Goal: Book appointment/travel/reservation

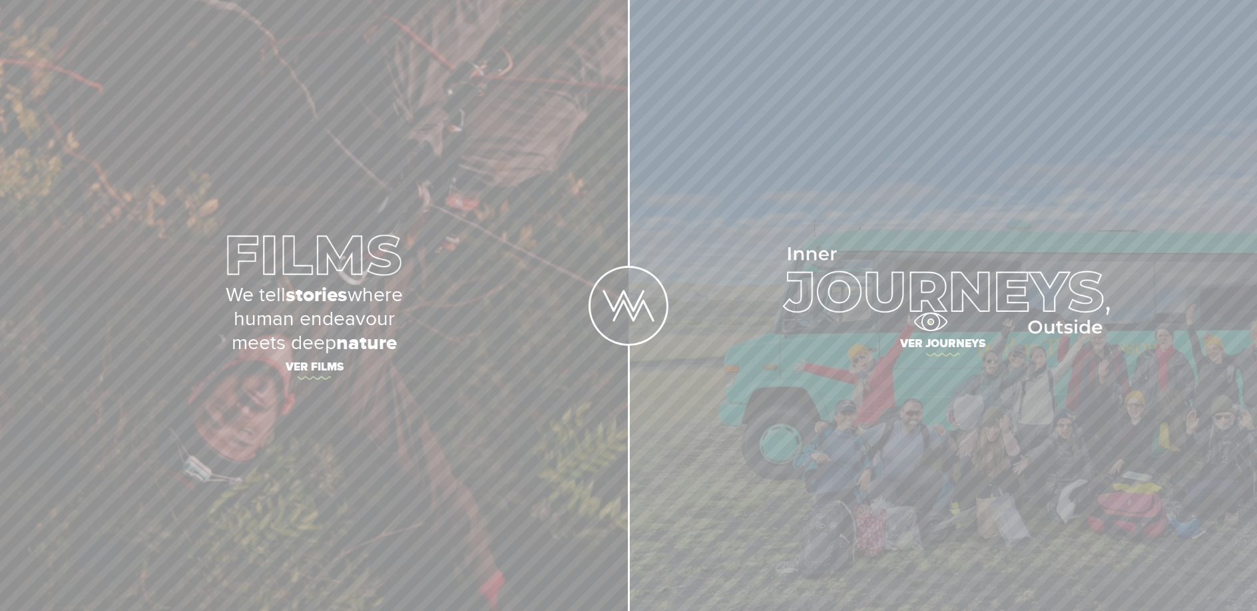
click at [944, 313] on img at bounding box center [943, 290] width 334 height 87
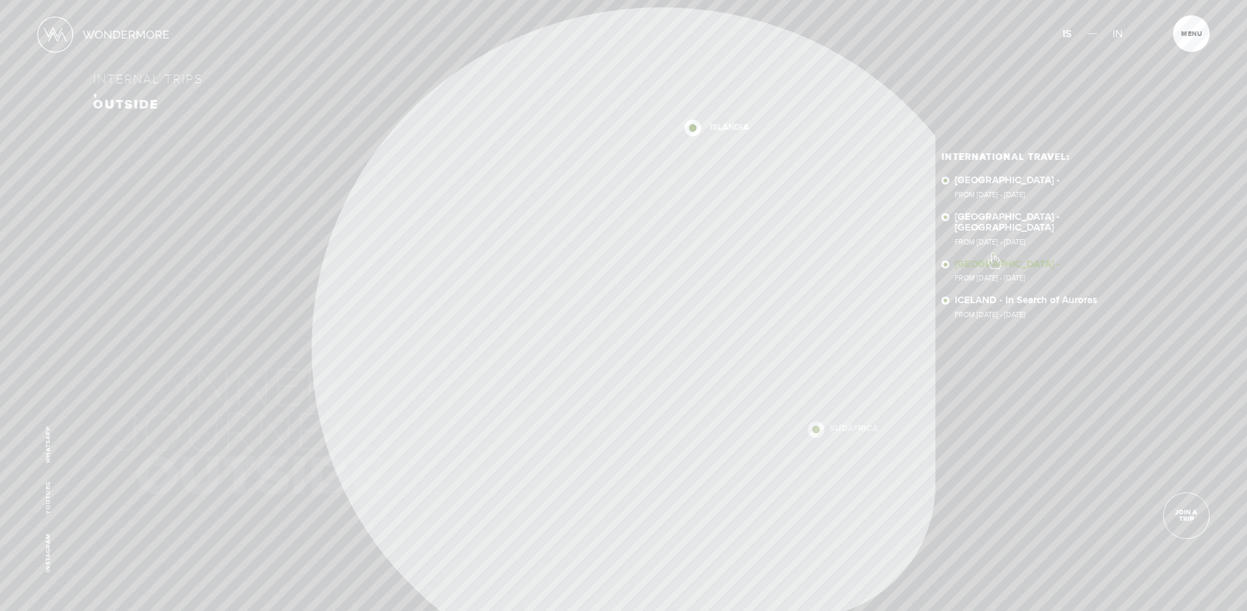
click at [993, 258] on font "[GEOGRAPHIC_DATA] -" at bounding box center [1007, 264] width 105 height 13
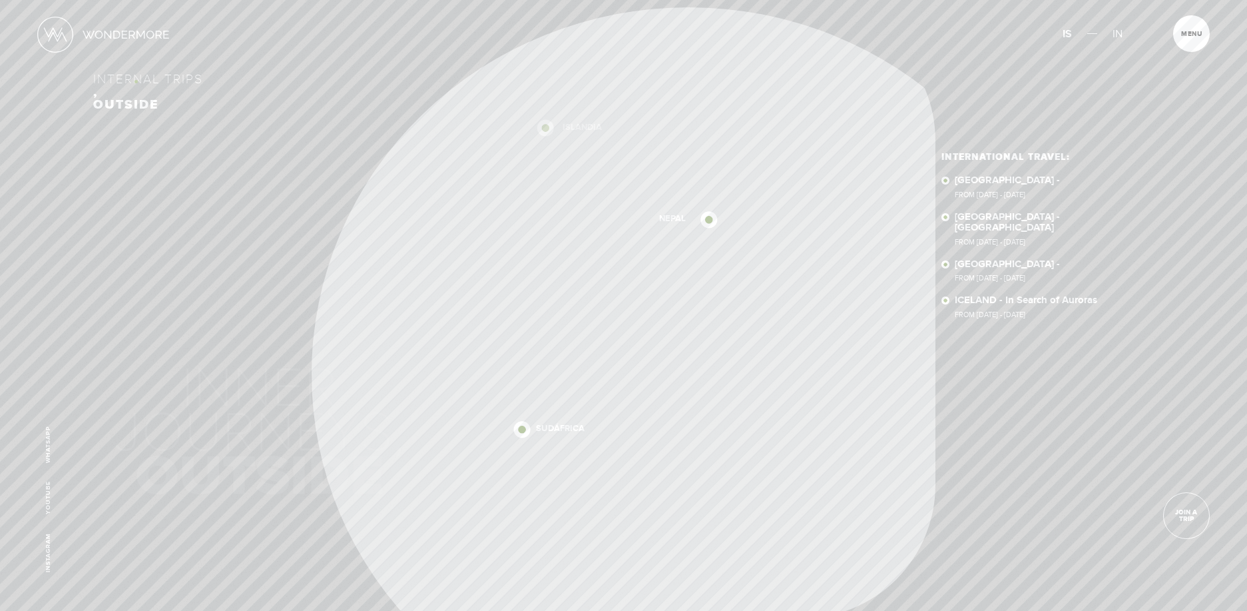
click at [136, 81] on font "Internal trips" at bounding box center [148, 79] width 110 height 15
click at [1048, 294] on font "ICELAND - In Search of Auroras" at bounding box center [1026, 300] width 142 height 13
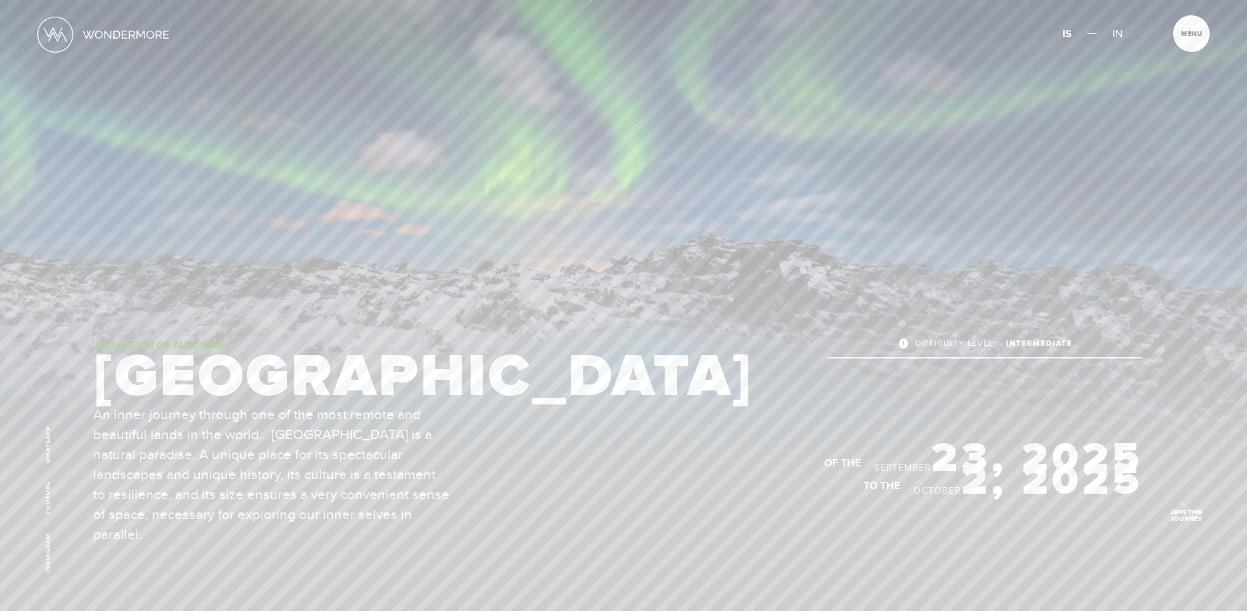
click at [1175, 508] on font "Join this journey" at bounding box center [1186, 515] width 32 height 15
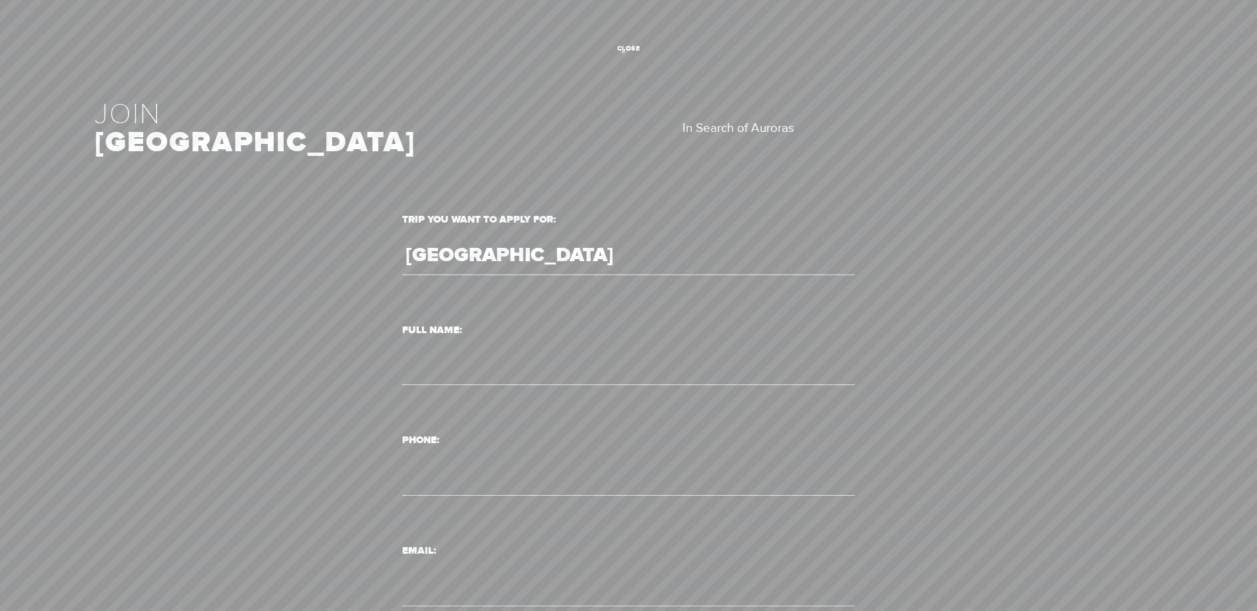
click at [623, 51] on font "close" at bounding box center [628, 49] width 23 height 8
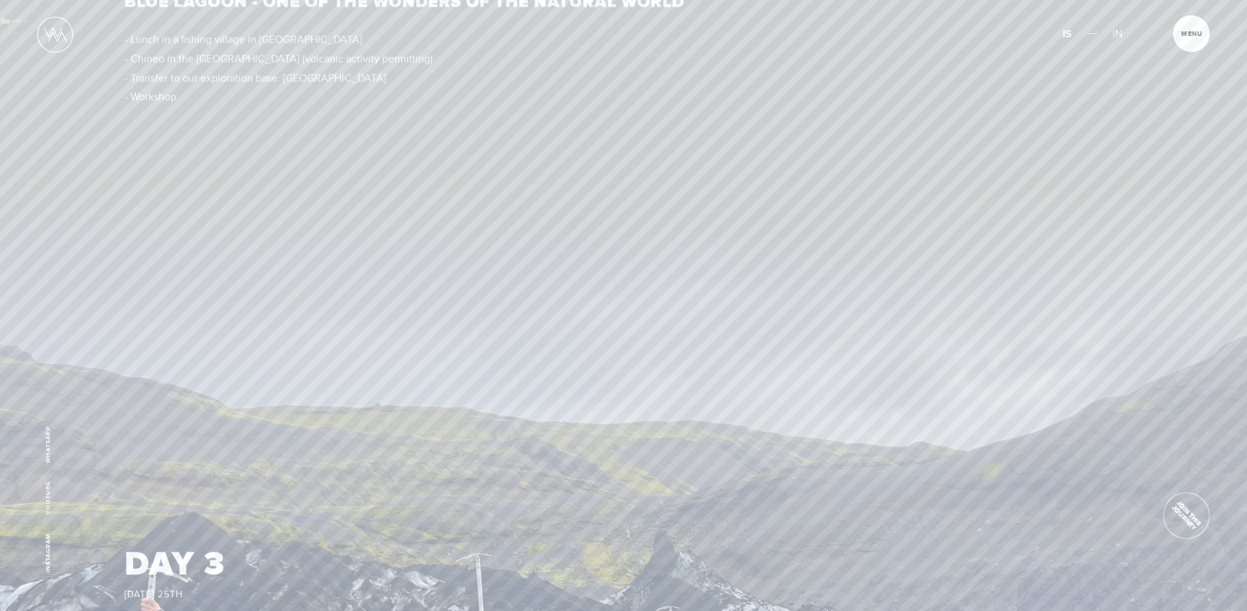
scroll to position [3073, 0]
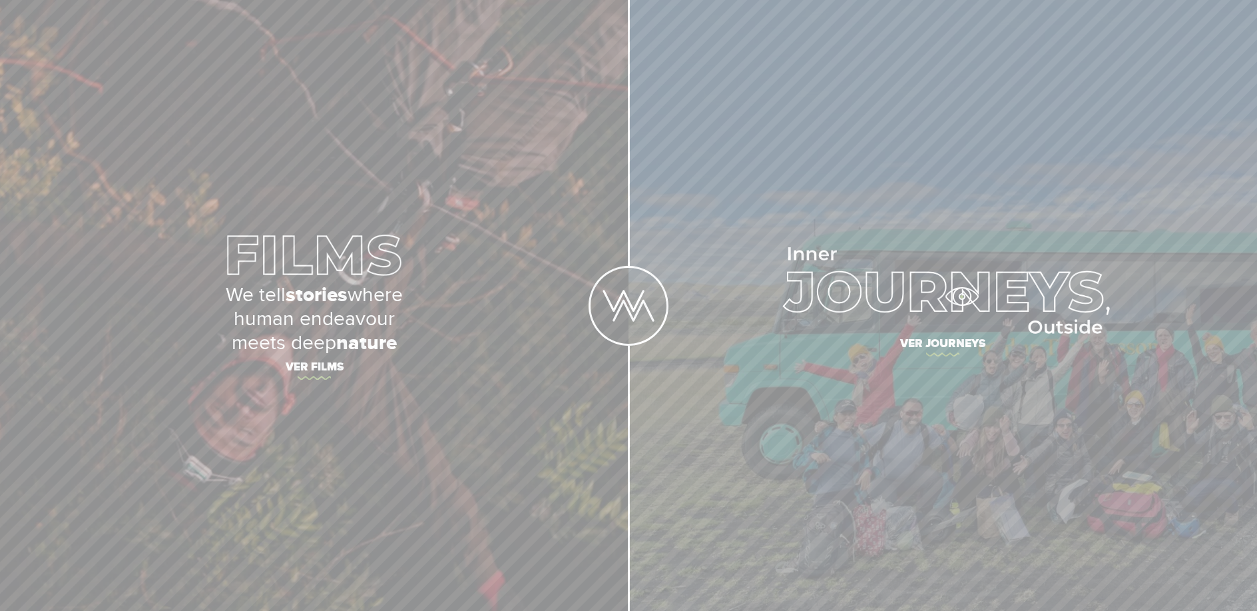
click at [961, 296] on img at bounding box center [943, 290] width 334 height 87
